Goal: Information Seeking & Learning: Check status

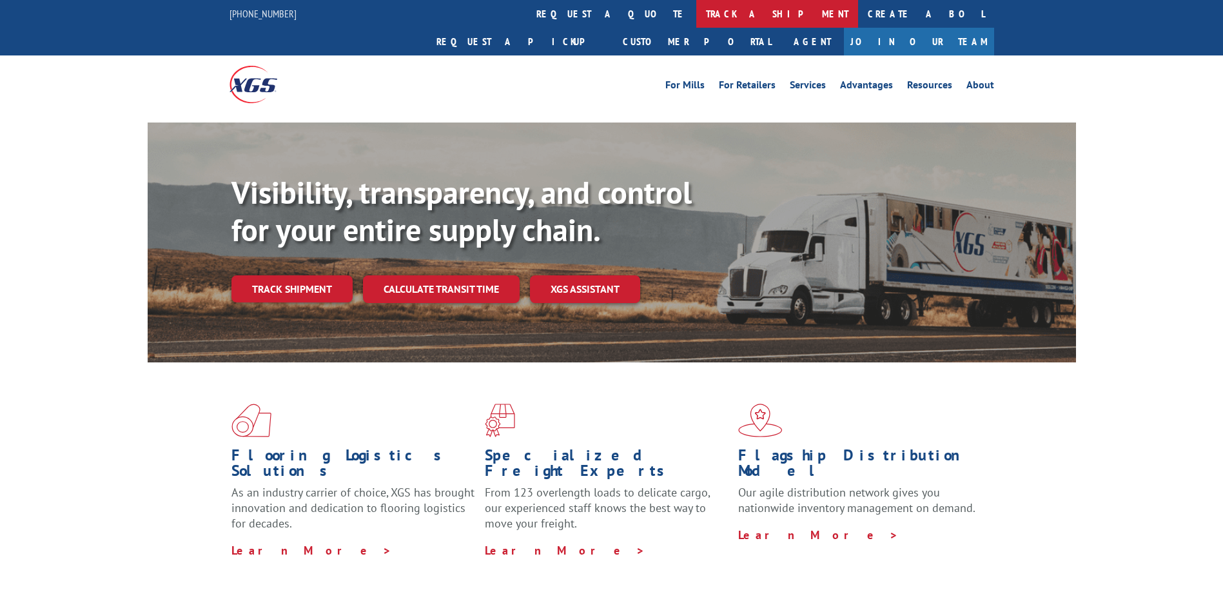
click at [696, 20] on link "track a shipment" at bounding box center [777, 14] width 162 height 28
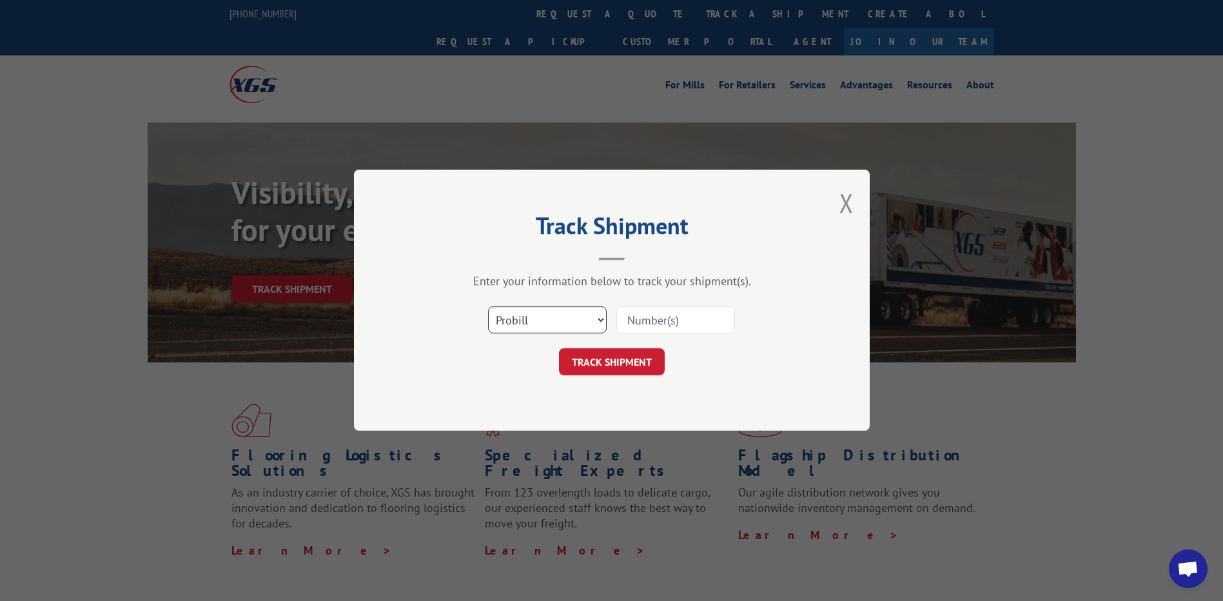
click at [551, 316] on select "Select category... Probill BOL PO" at bounding box center [547, 320] width 119 height 27
select select "po"
click at [488, 307] on select "Select category... Probill BOL PO" at bounding box center [547, 320] width 119 height 27
drag, startPoint x: 648, startPoint y: 333, endPoint x: 648, endPoint y: 326, distance: 7.1
click at [648, 333] on input at bounding box center [675, 320] width 119 height 27
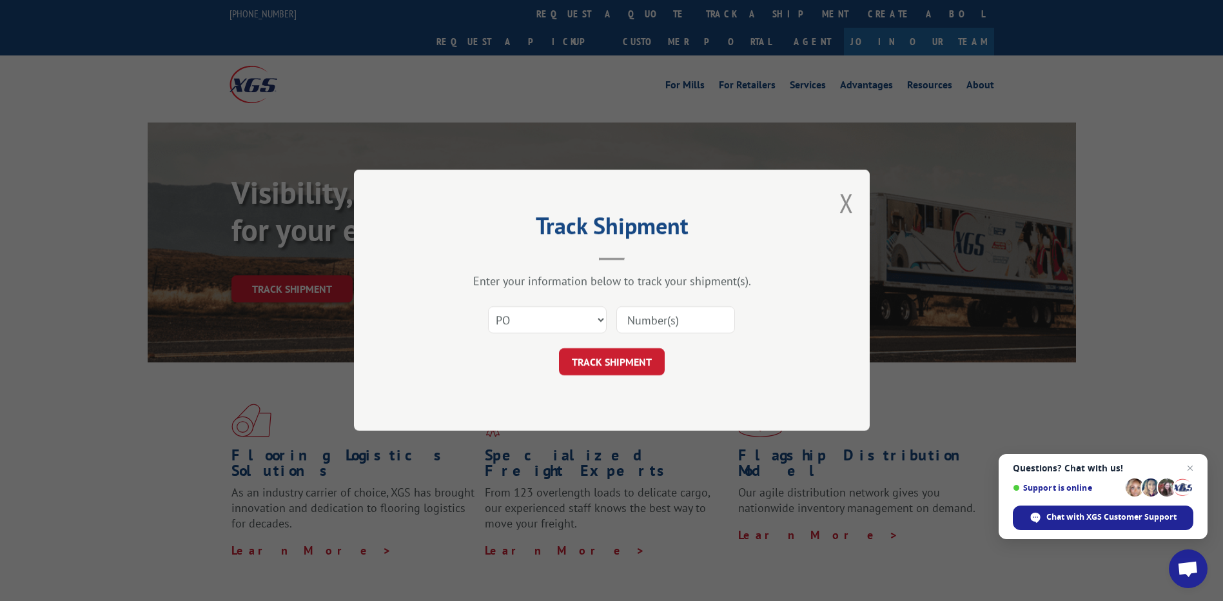
paste input "01527586"
type input "01527586"
click at [631, 367] on button "TRACK SHIPMENT" at bounding box center [612, 362] width 106 height 27
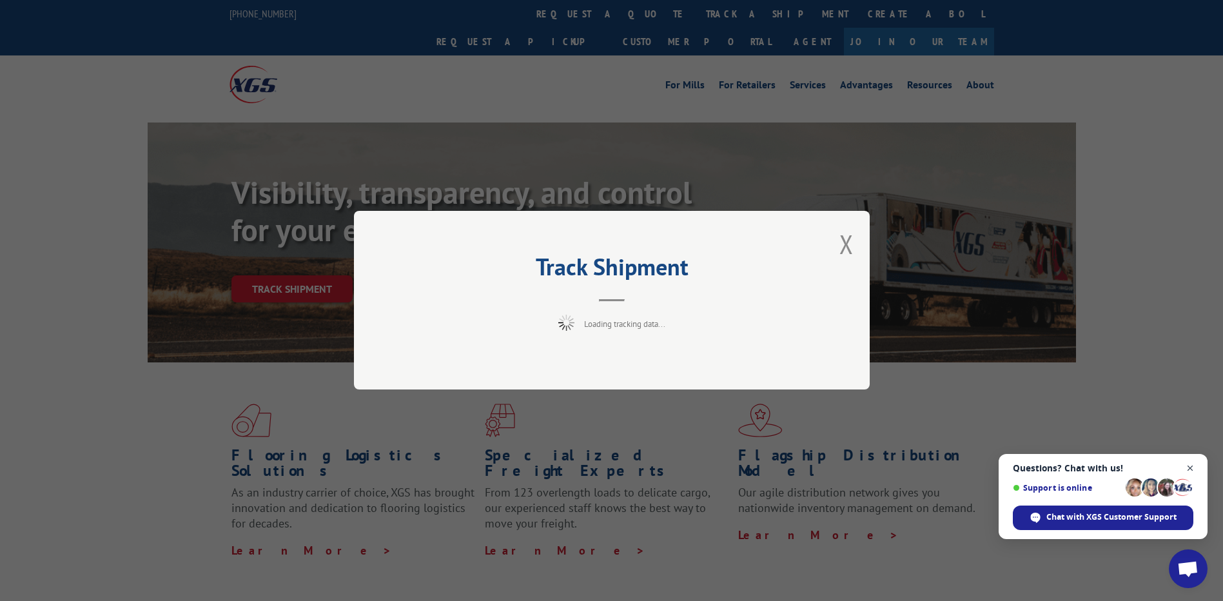
click at [1197, 464] on span "Close chat" at bounding box center [1190, 468] width 16 height 16
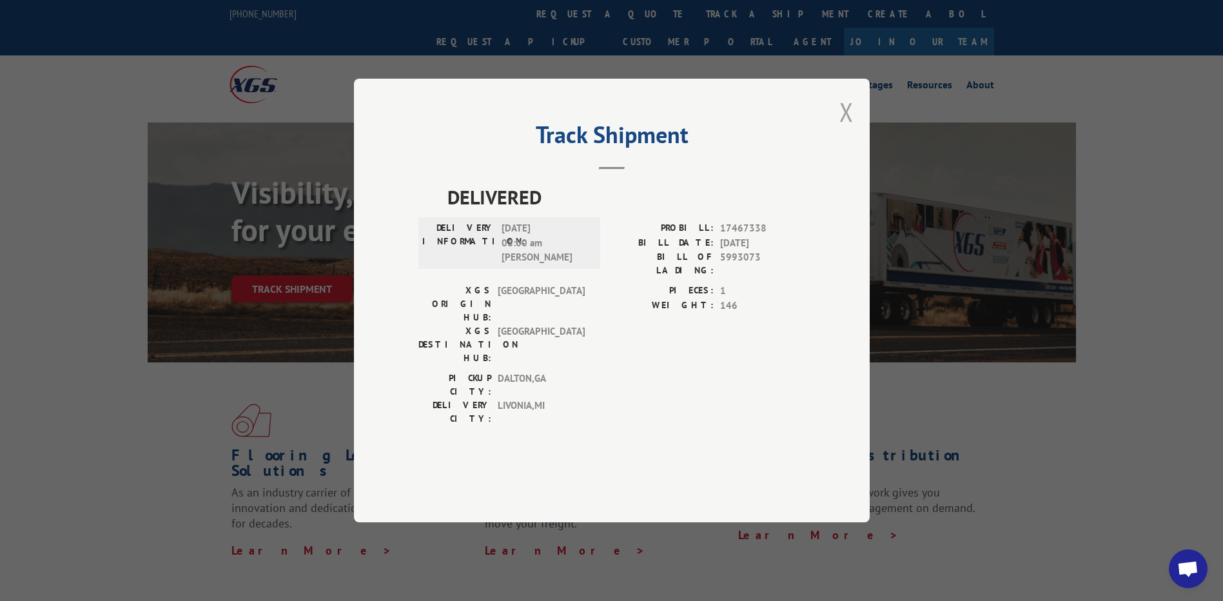
click at [845, 129] on button "Close modal" at bounding box center [846, 112] width 14 height 34
